Goal: Information Seeking & Learning: Find specific fact

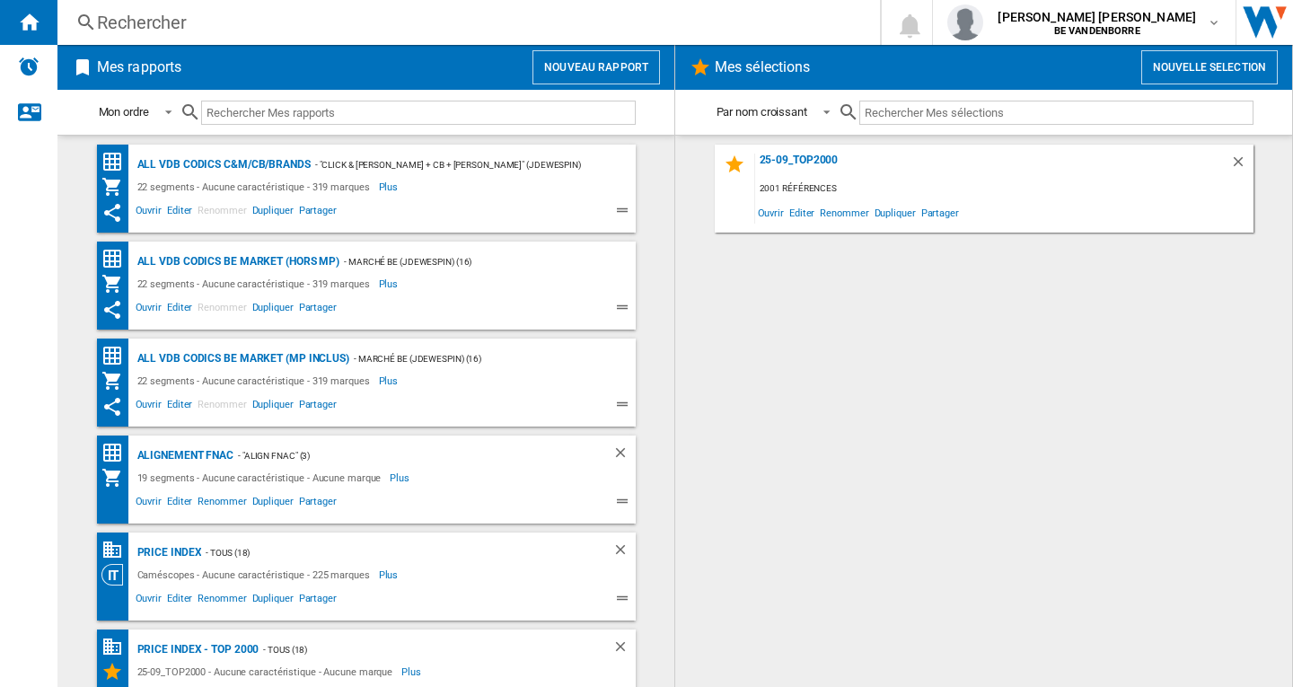
click at [609, 66] on button "Nouveau rapport" at bounding box center [597, 67] width 128 height 34
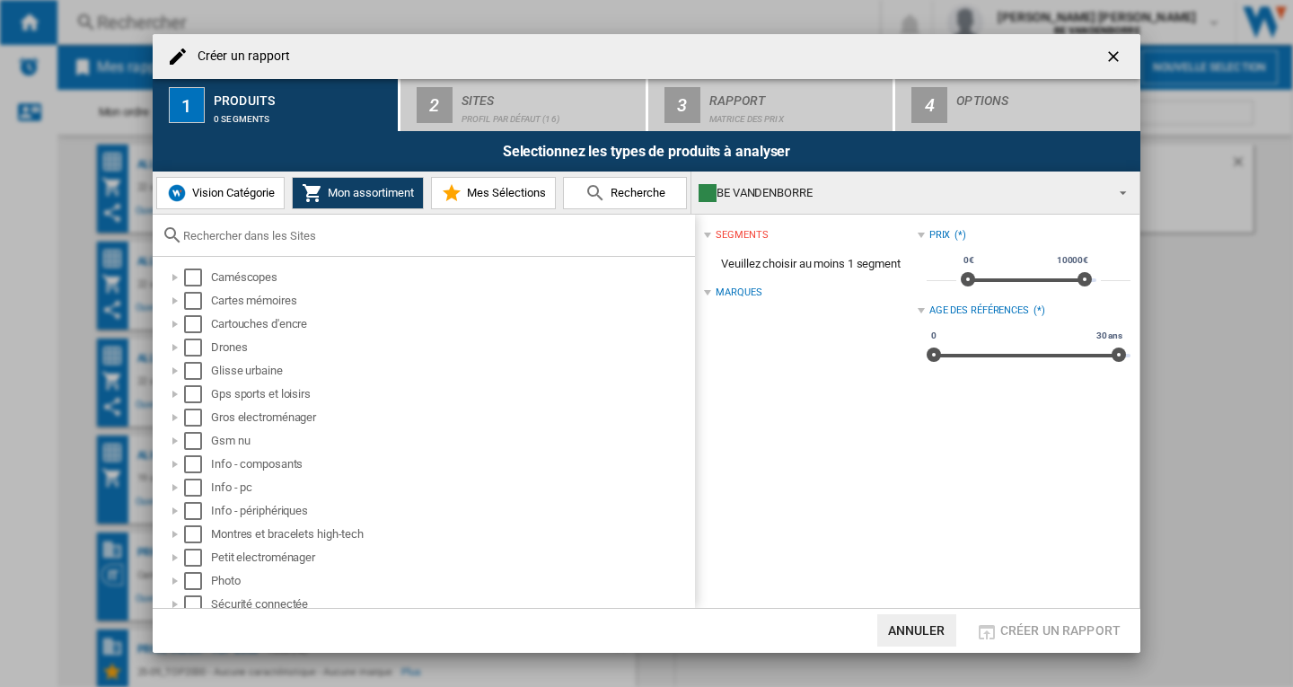
click at [1115, 61] on ng-md-icon "getI18NText('BUTTONS.CLOSE_DIALOG')" at bounding box center [1116, 59] width 22 height 22
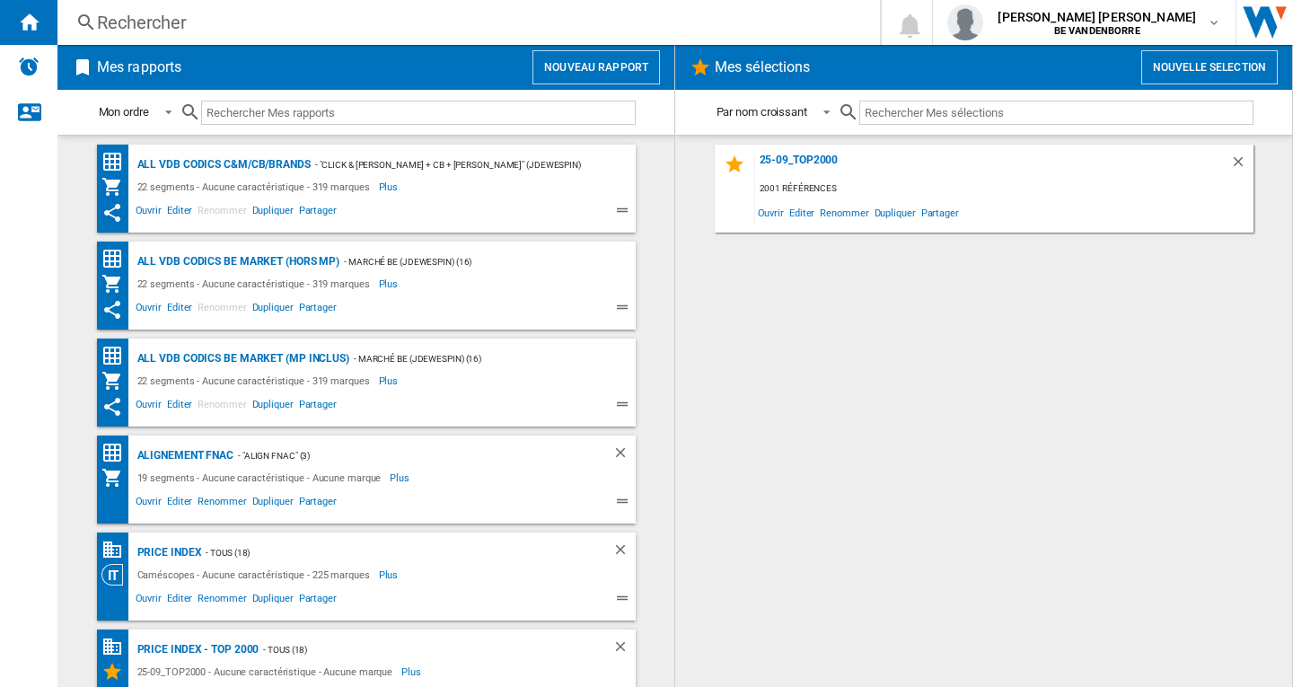
click at [172, 18] on div "Rechercher" at bounding box center [465, 22] width 737 height 25
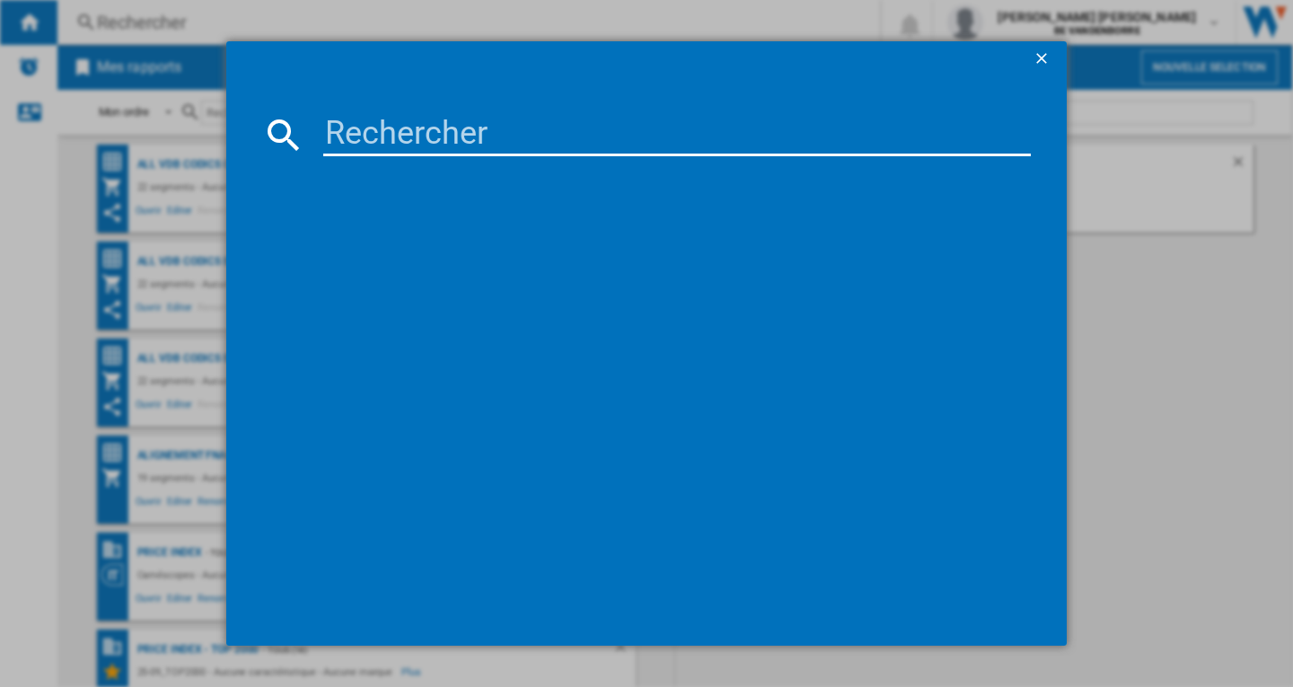
click at [405, 133] on input at bounding box center [677, 134] width 708 height 43
paste input "MOTOROLA MOTO G85 GRIS URBAIN 12GO 256GO"
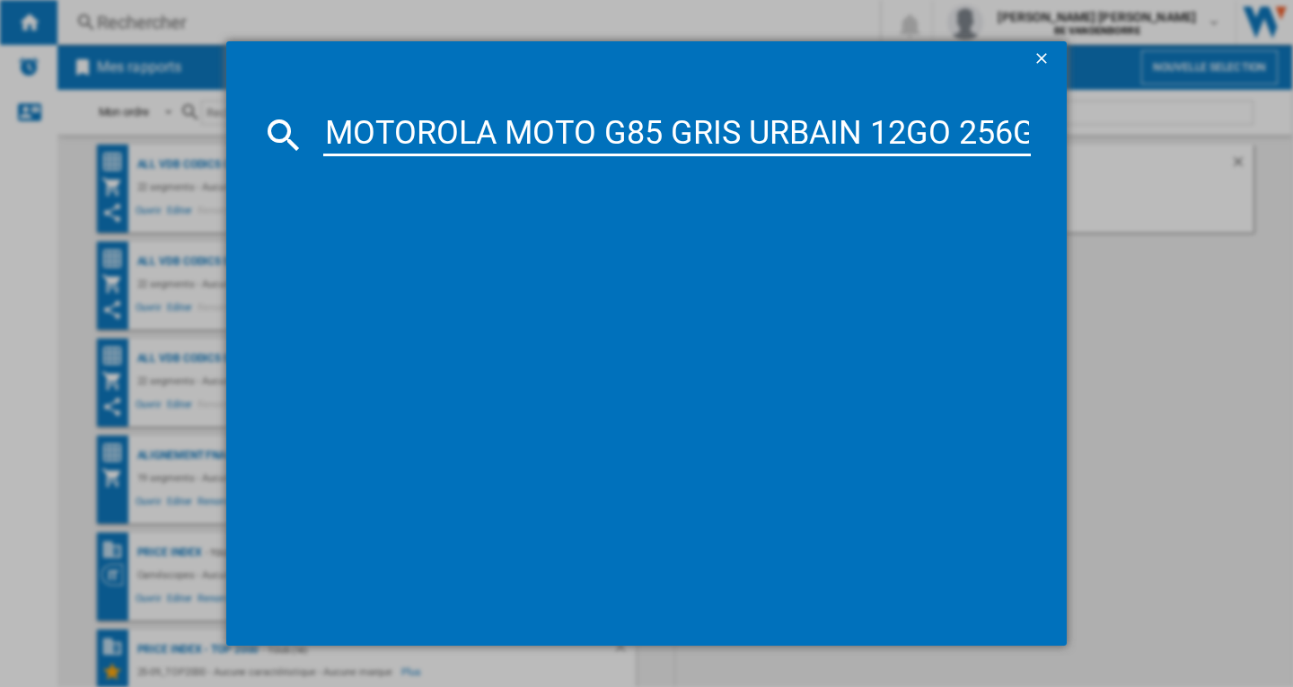
scroll to position [0, 29]
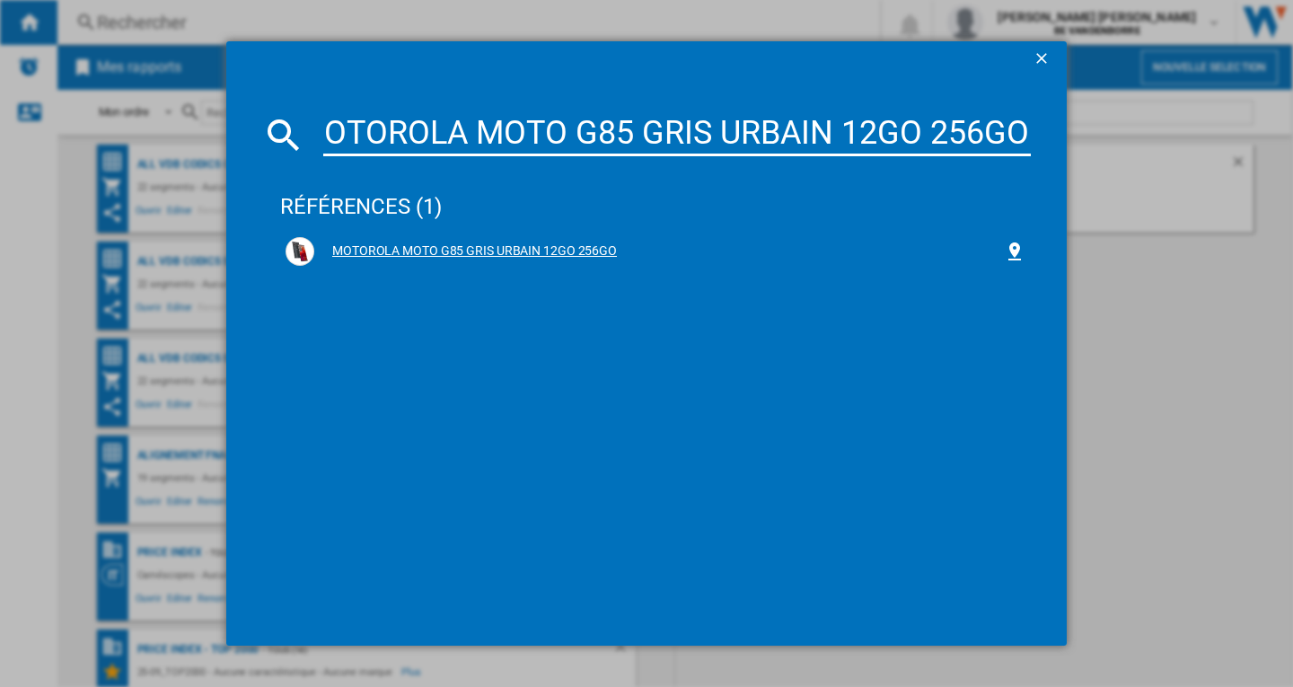
type input "MOTOROLA MOTO G85 GRIS URBAIN 12GO 256GO"
click at [550, 250] on div "MOTOROLA MOTO G85 GRIS URBAIN 12GO 256GO" at bounding box center [659, 252] width 690 height 18
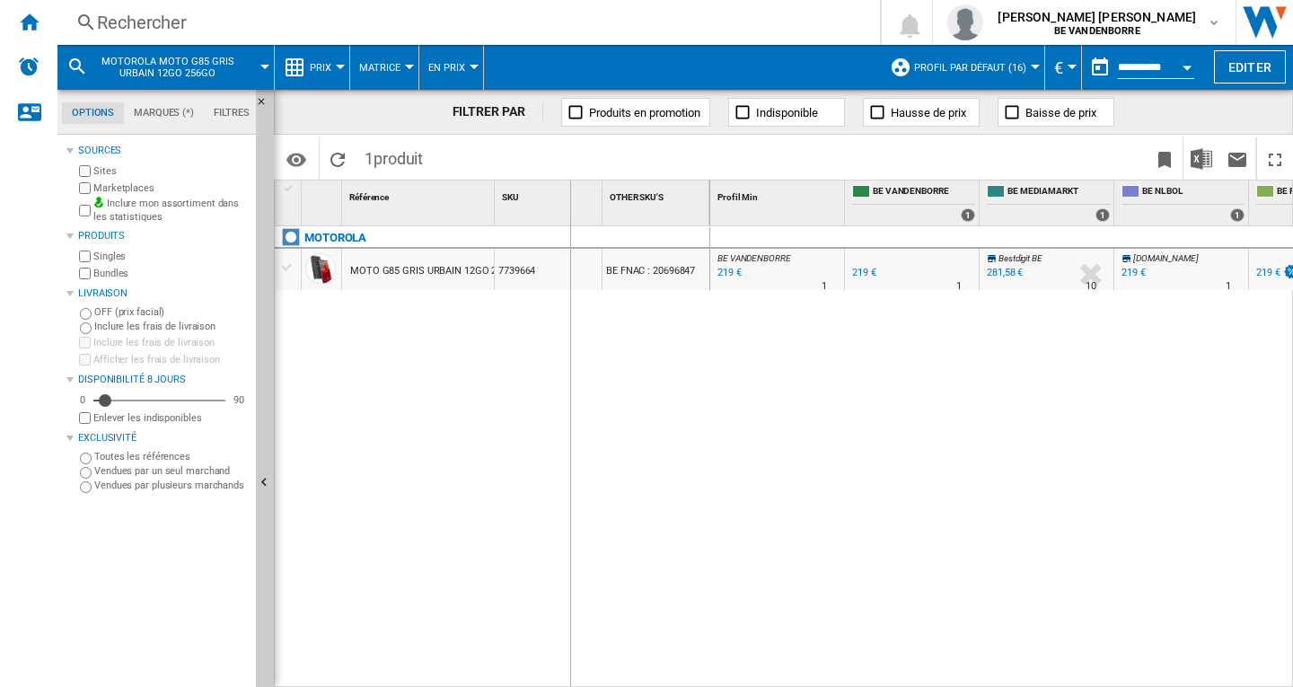
drag, startPoint x: 605, startPoint y: 190, endPoint x: 569, endPoint y: 194, distance: 35.3
click at [569, 194] on div "1 Référence 1 SKU 1 OTHER SKU'S 1" at bounding box center [493, 203] width 436 height 45
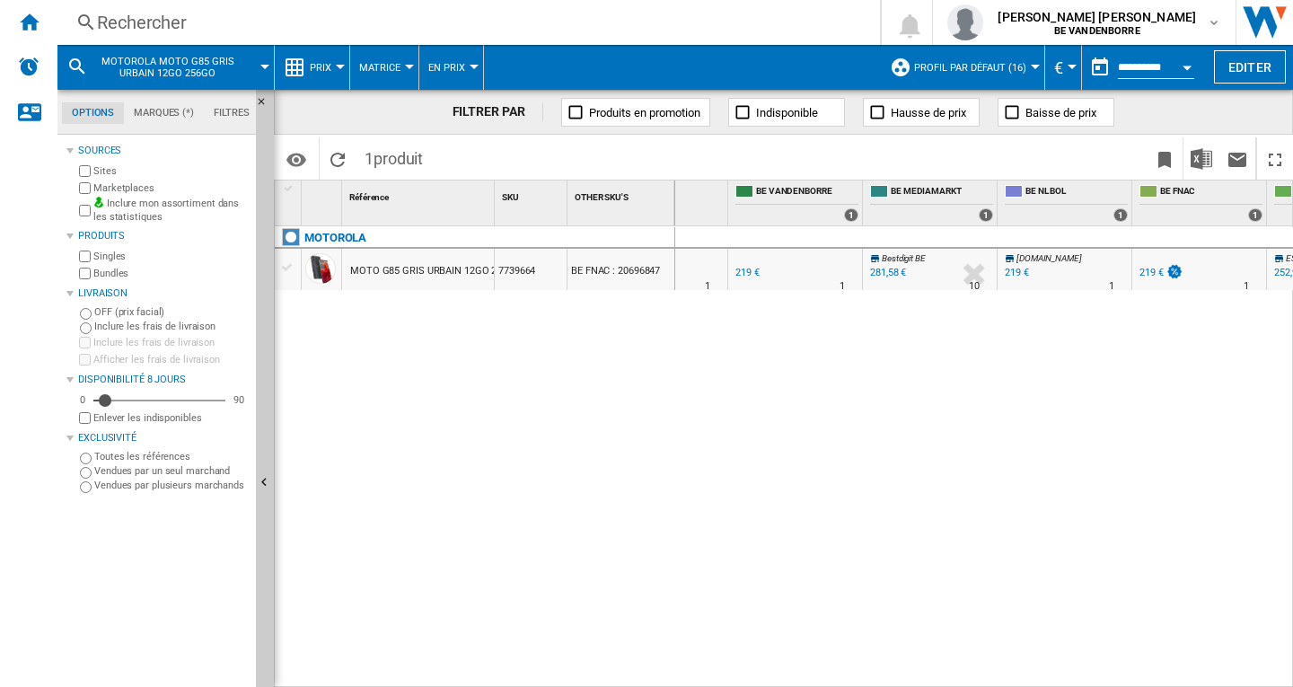
scroll to position [0, 89]
click at [734, 272] on div "219 €" at bounding box center [740, 273] width 24 height 12
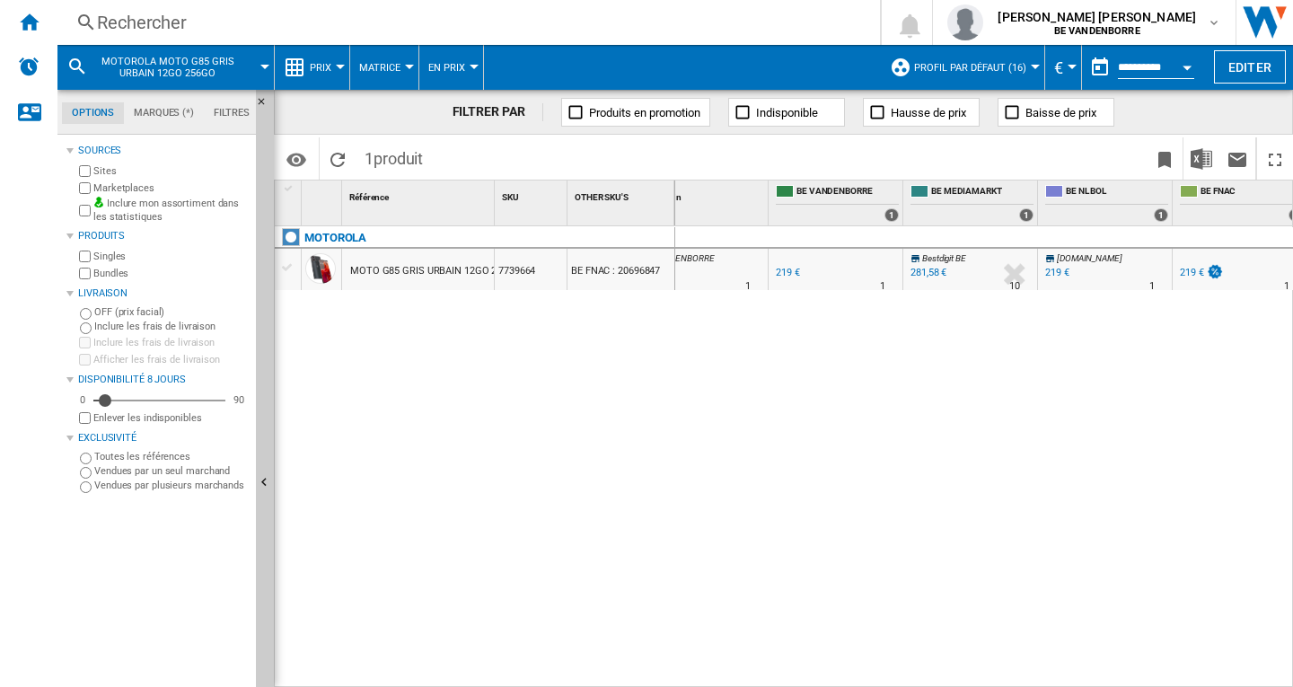
scroll to position [0, 40]
